Goal: Task Accomplishment & Management: Manage account settings

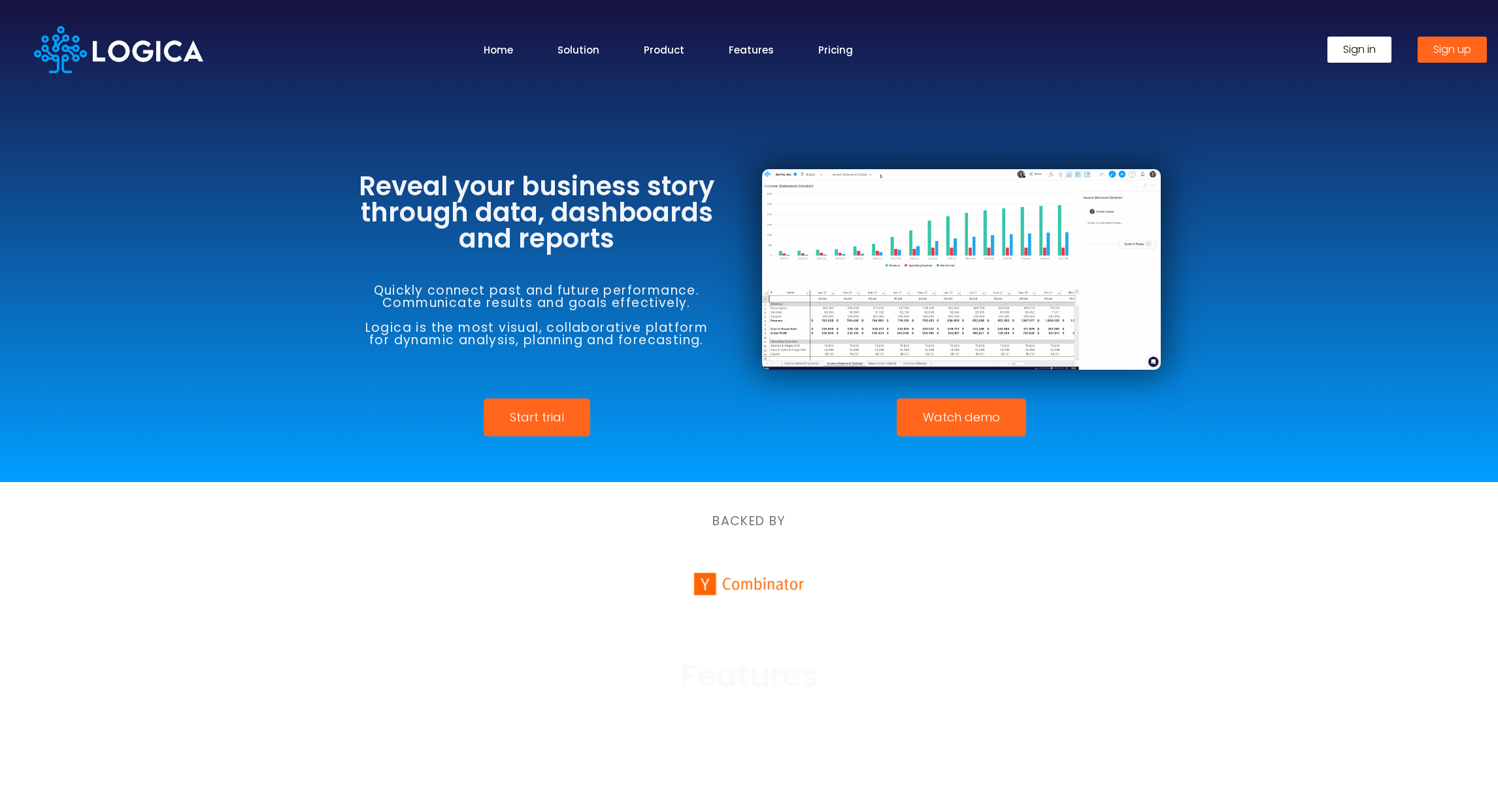
click at [1337, 49] on link "Sign in" at bounding box center [1360, 49] width 64 height 26
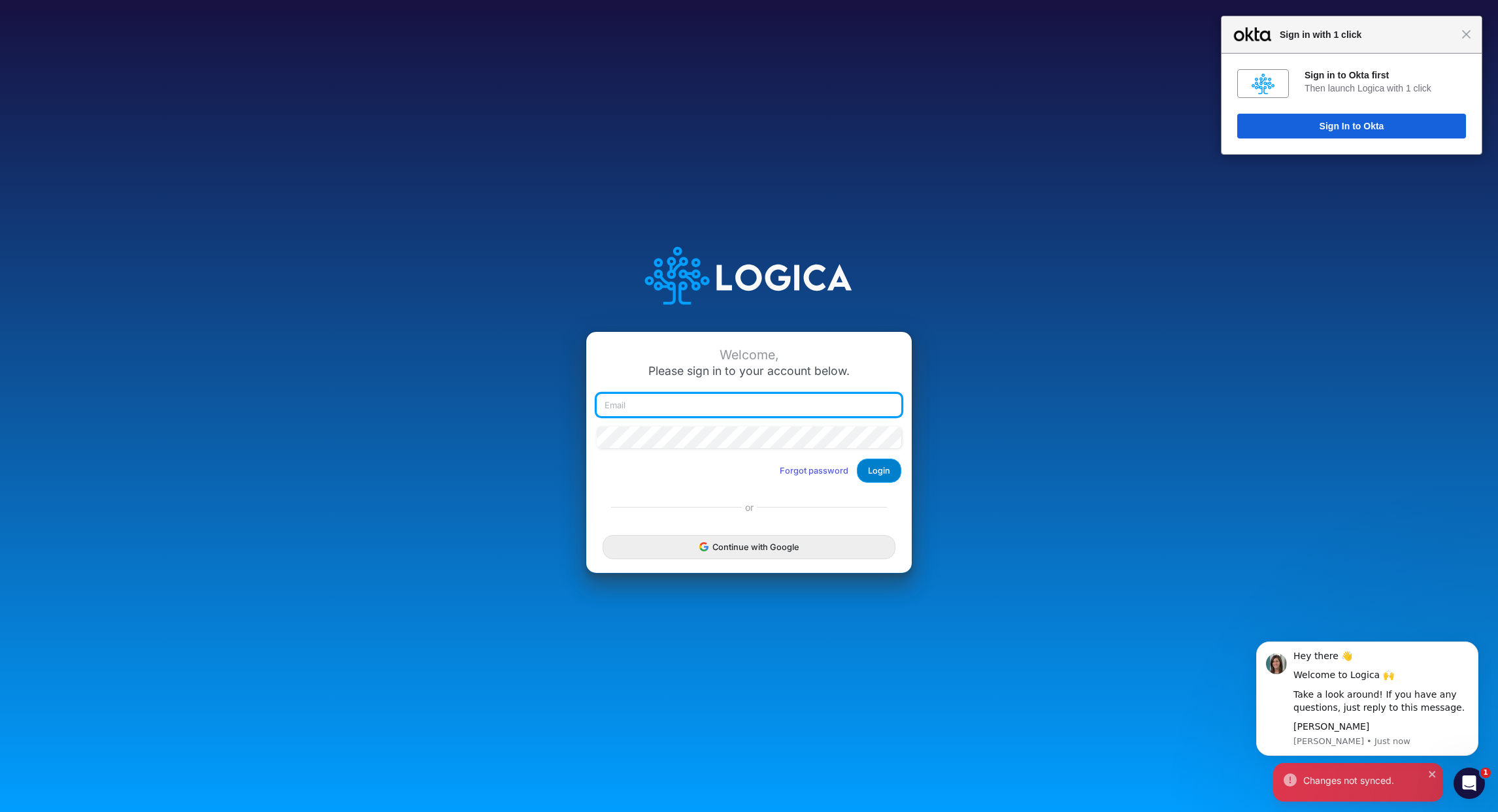
type input "cbrough@cquencehealth.com"
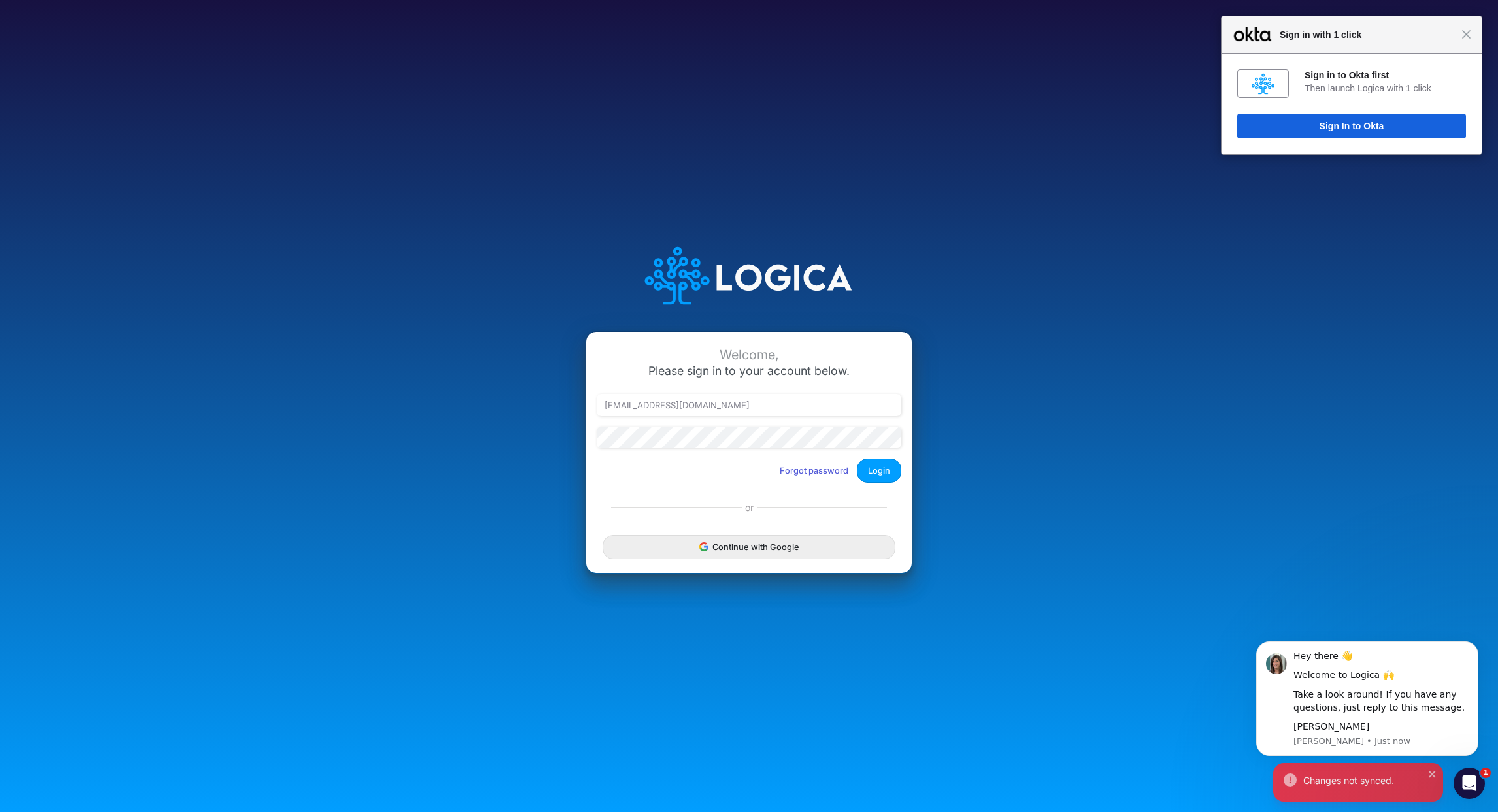
click at [875, 480] on button "Login" at bounding box center [879, 471] width 44 height 24
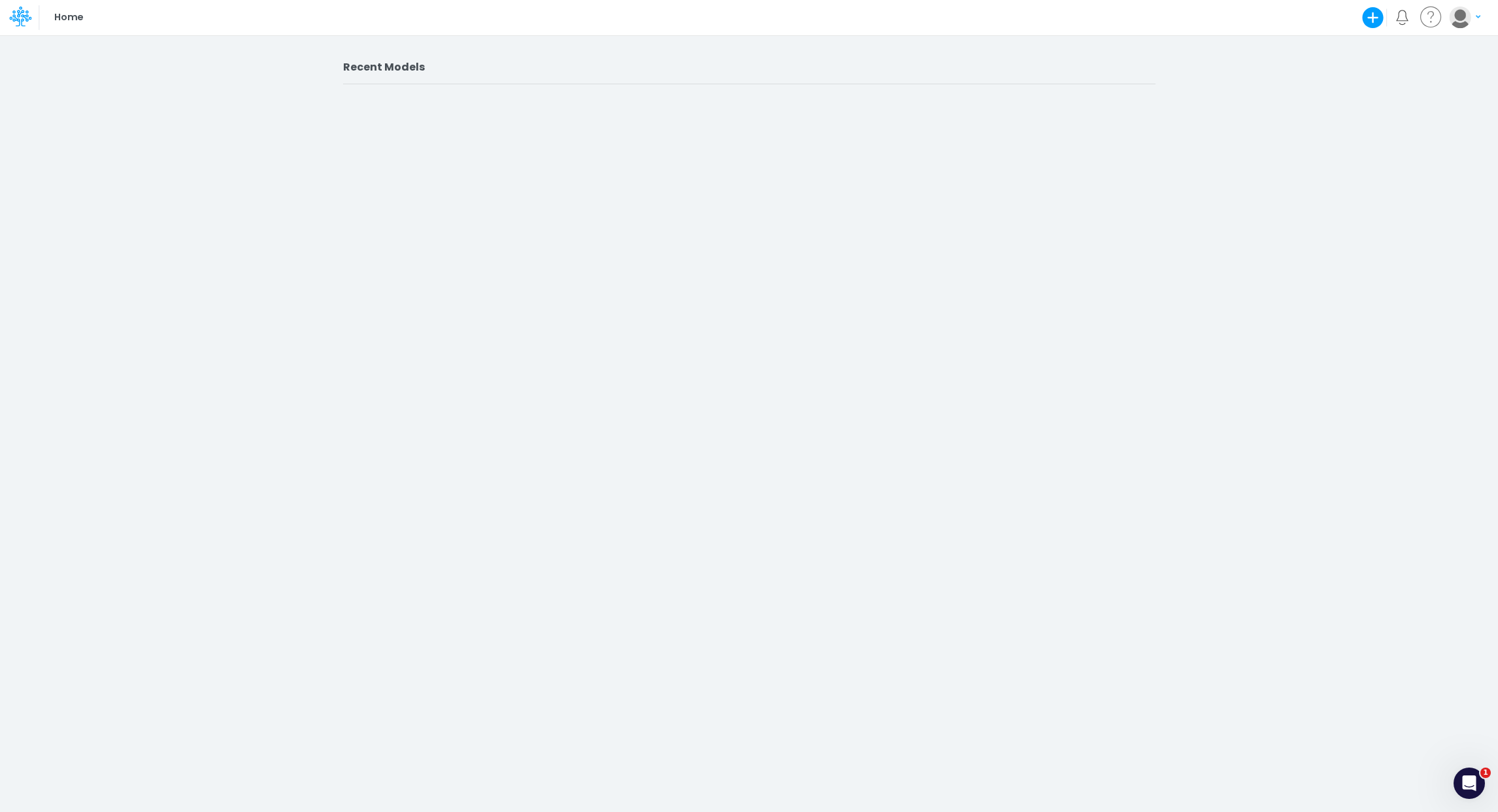
click at [65, 18] on p "Home" at bounding box center [68, 17] width 28 height 14
click at [1462, 18] on img "button" at bounding box center [1459, 17] width 21 height 21
click at [1416, 49] on button "My profile settings" at bounding box center [1411, 47] width 140 height 20
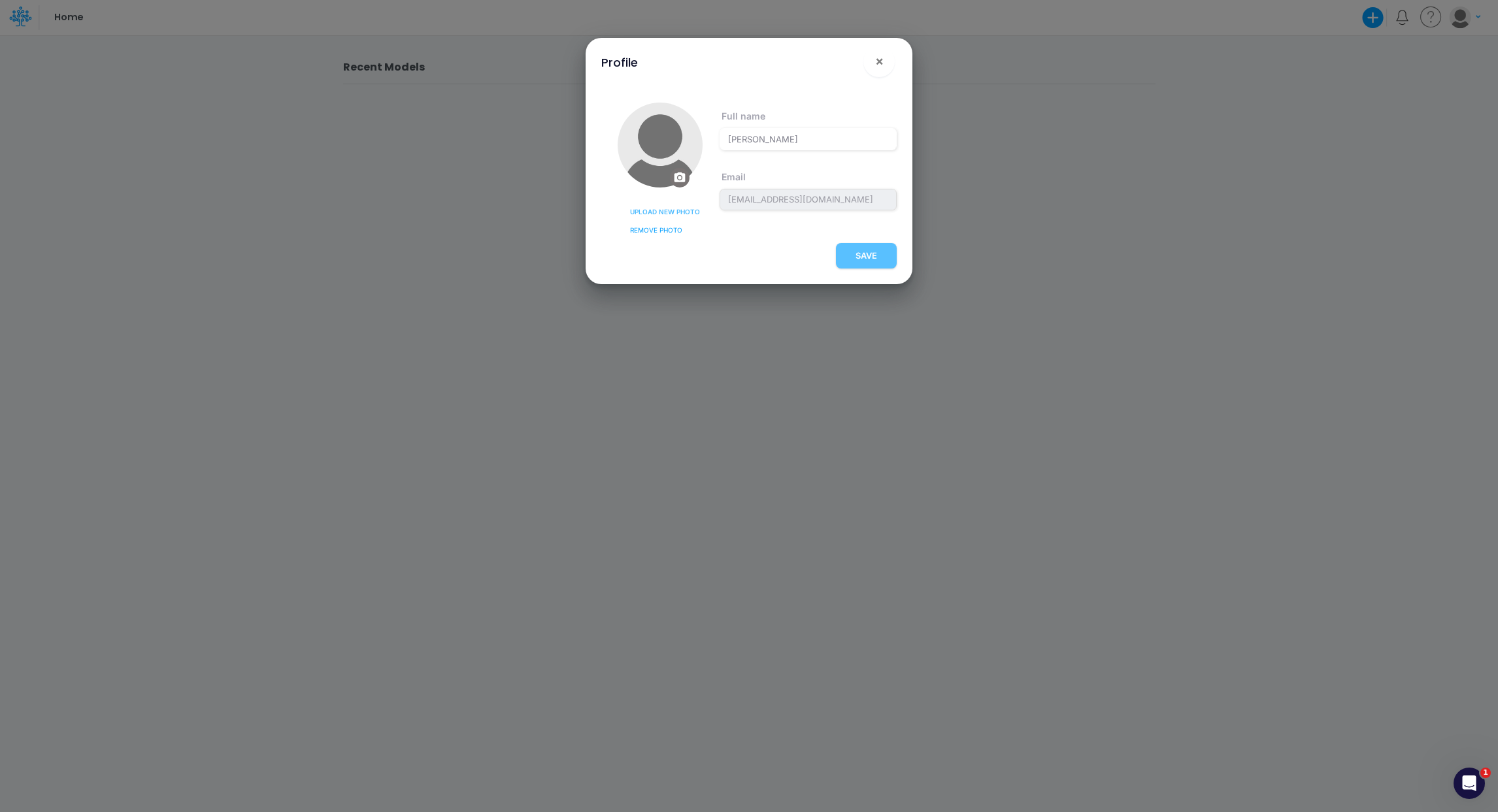
click at [872, 255] on div "SAVE" at bounding box center [749, 258] width 295 height 30
click at [866, 260] on div "SAVE" at bounding box center [749, 258] width 295 height 30
click at [882, 64] on span "×" at bounding box center [879, 60] width 8 height 16
